Goal: Obtain resource: Download file/media

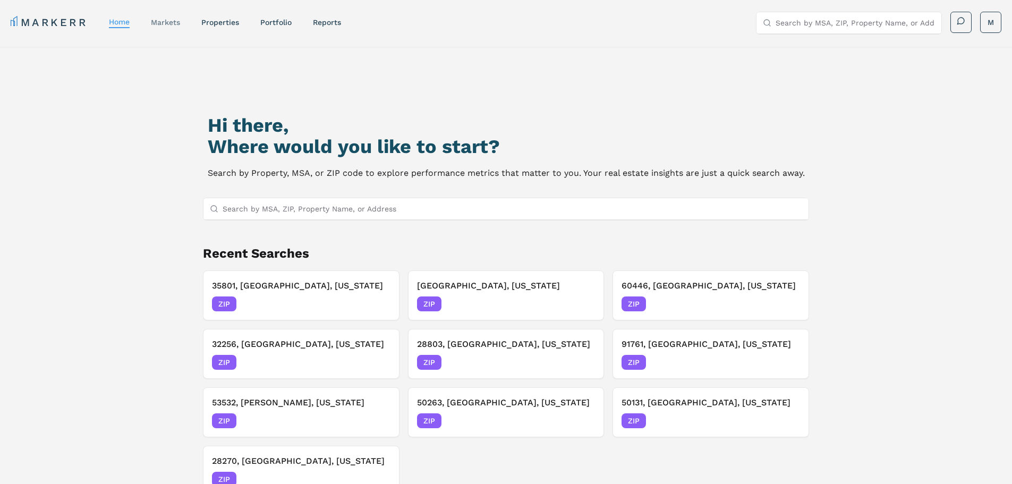
click at [173, 24] on link "markets" at bounding box center [165, 22] width 29 height 9
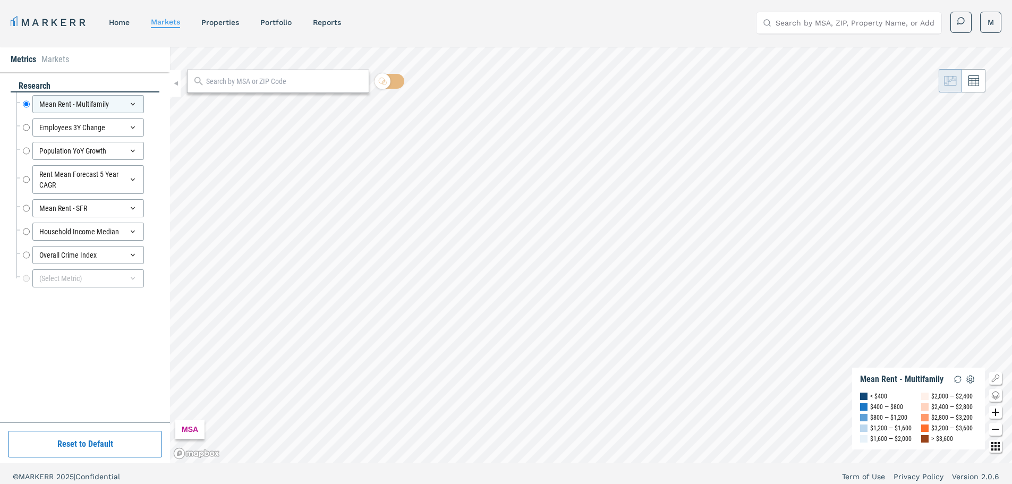
click at [263, 85] on input "text" at bounding box center [284, 81] width 157 height 11
type input "35801"
click at [361, 108] on span "ZIP" at bounding box center [350, 105] width 21 height 10
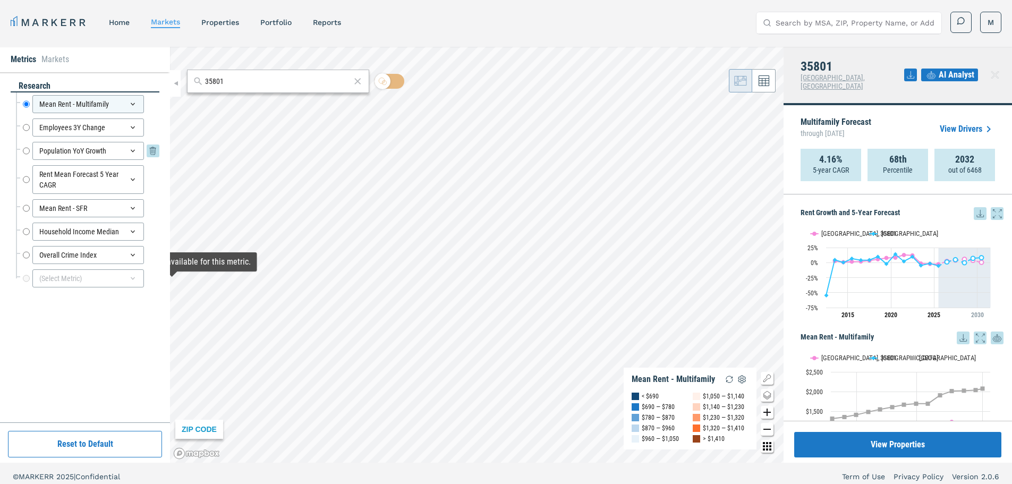
click at [28, 151] on input "Population YoY Growth" at bounding box center [26, 151] width 7 height 18
radio input "false"
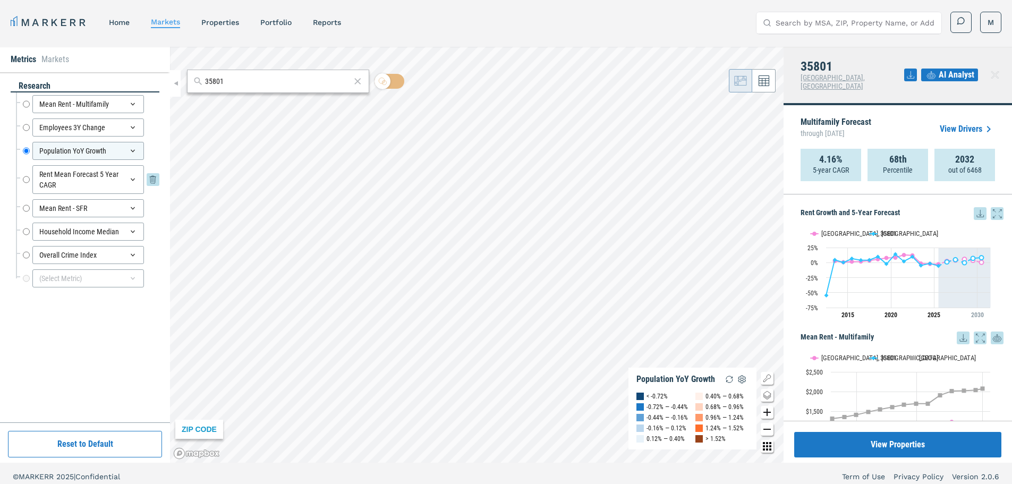
click at [26, 180] on input "Rent Mean Forecast 5 Year CAGR" at bounding box center [26, 179] width 7 height 29
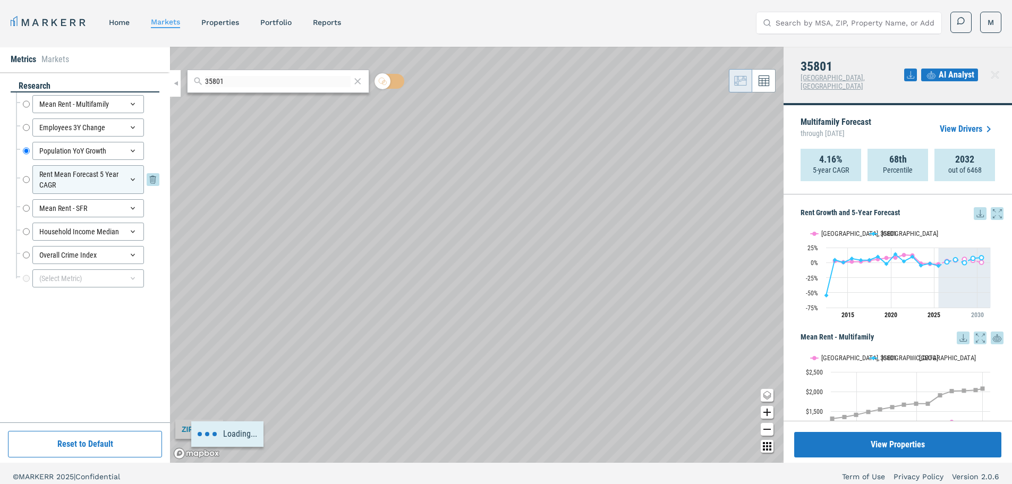
radio input "false"
radio input "true"
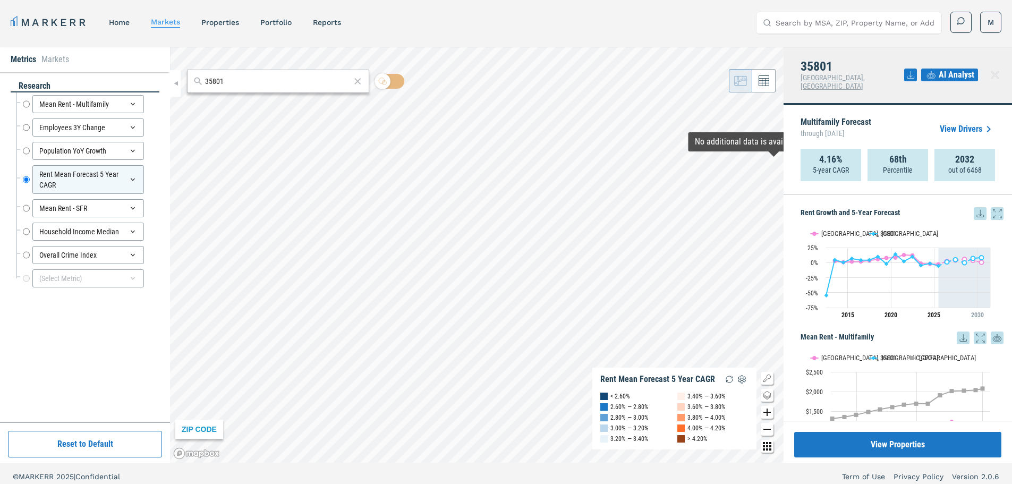
click at [974, 207] on icon at bounding box center [980, 213] width 13 height 13
click at [942, 269] on div "Download as XLS" at bounding box center [933, 273] width 61 height 11
